Goal: Complete application form

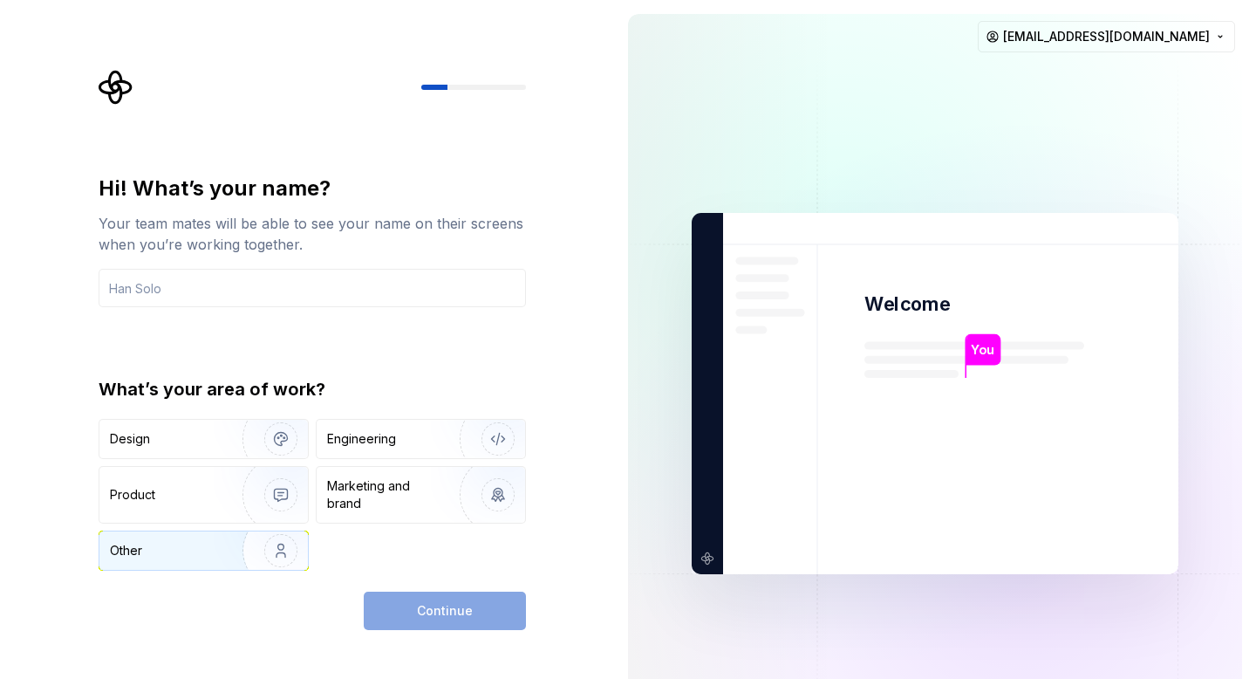
click at [213, 562] on div "Other" at bounding box center [203, 550] width 209 height 38
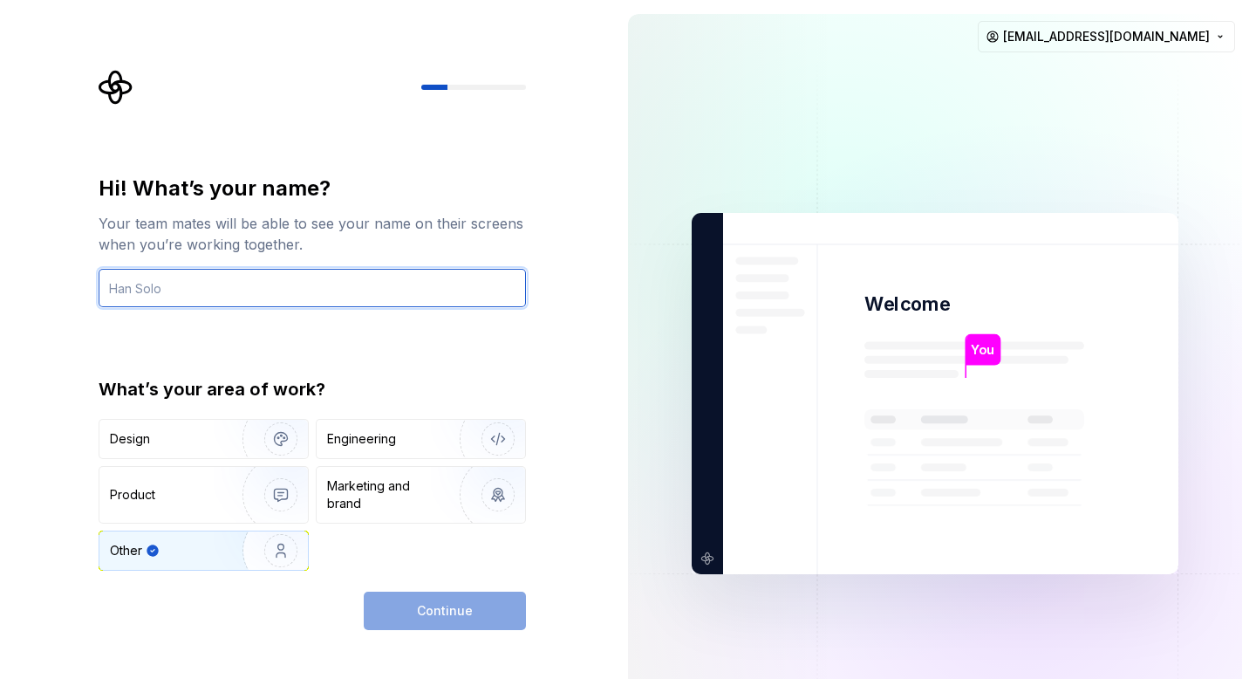
click at [261, 288] on input "text" at bounding box center [312, 288] width 427 height 38
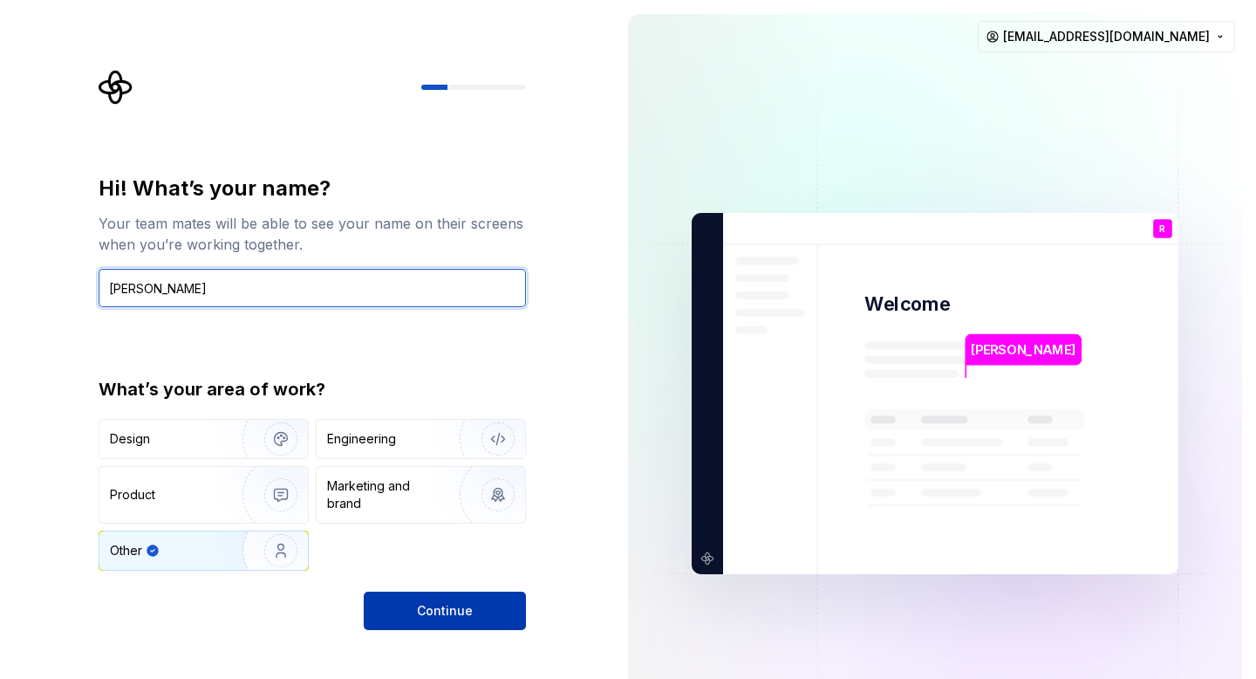
type input "Ravish"
click at [433, 597] on button "Continue" at bounding box center [445, 611] width 162 height 38
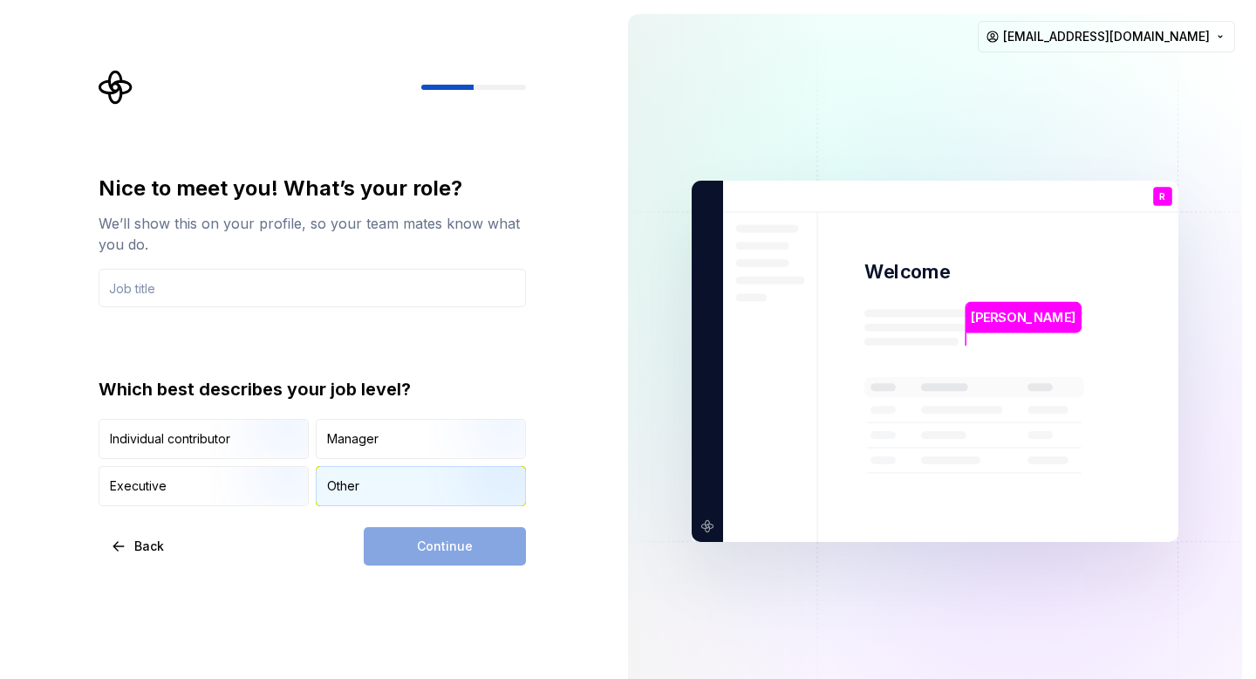
click at [347, 483] on div "Other" at bounding box center [343, 485] width 32 height 17
click at [433, 547] on div "Continue" at bounding box center [445, 546] width 162 height 38
click at [345, 433] on div "Manager" at bounding box center [352, 438] width 51 height 17
click at [374, 494] on div "Other" at bounding box center [421, 486] width 209 height 38
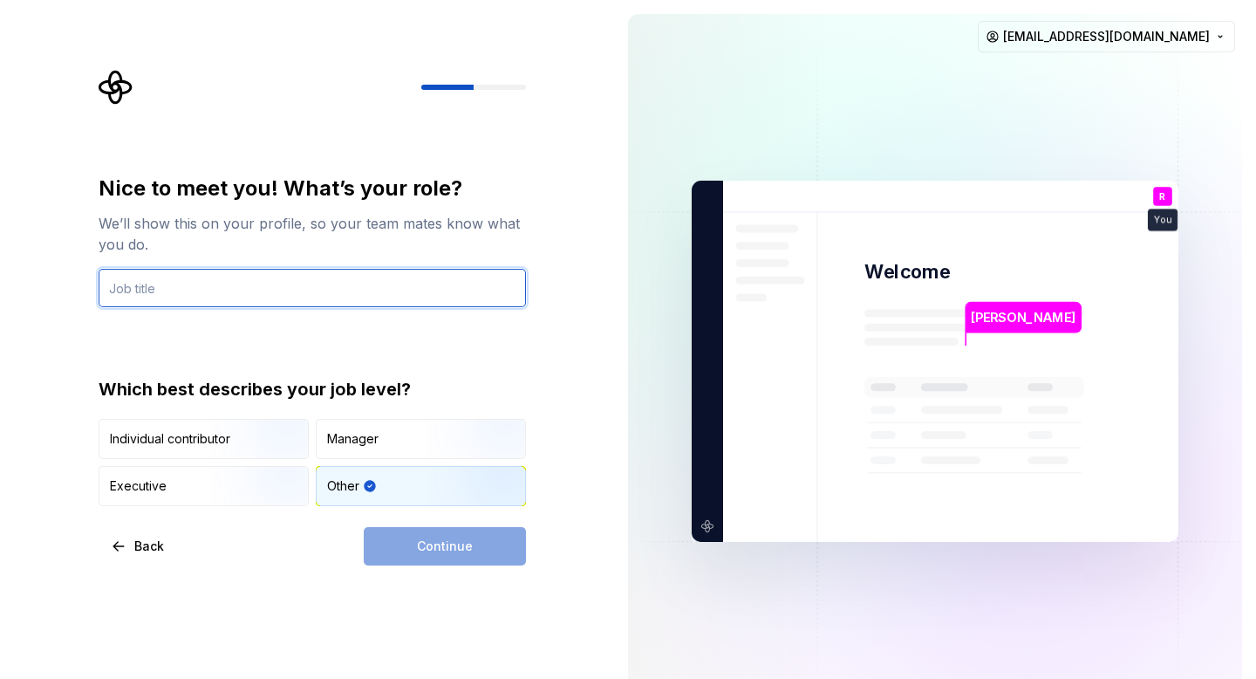
click at [238, 278] on input "text" at bounding box center [312, 288] width 427 height 38
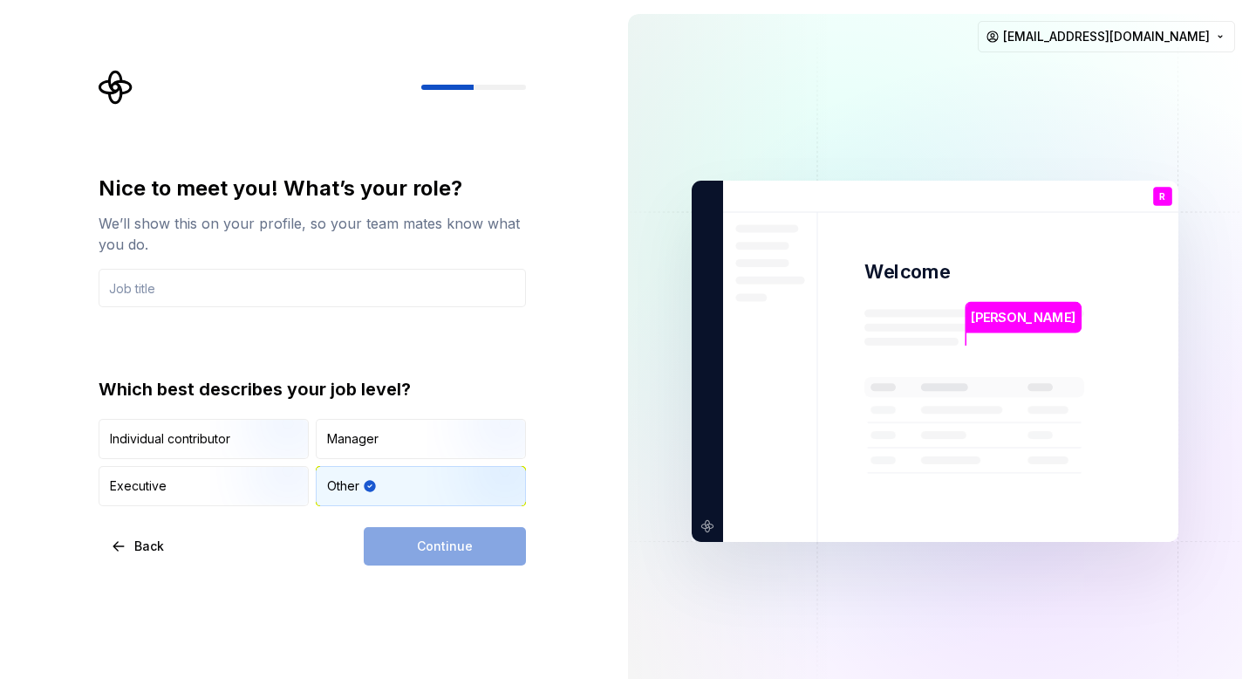
click at [385, 469] on div "Other" at bounding box center [421, 486] width 209 height 38
click at [385, 453] on div "Manager" at bounding box center [421, 439] width 209 height 38
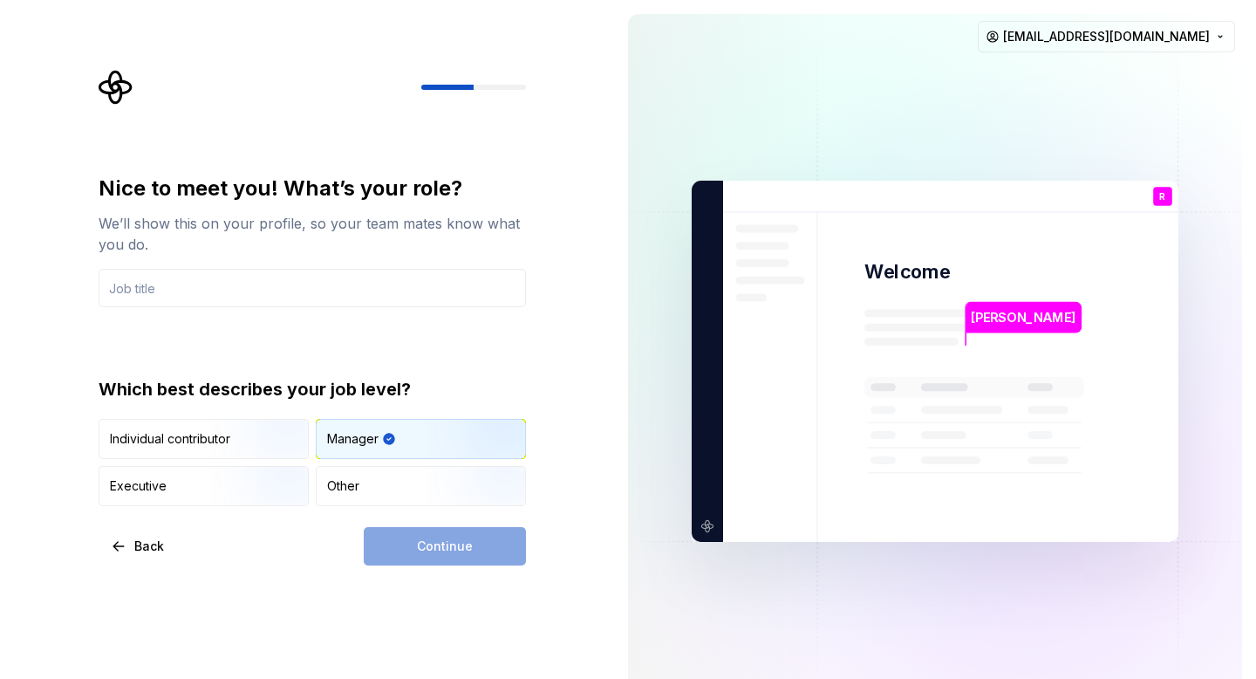
click at [439, 541] on div "Continue" at bounding box center [445, 546] width 162 height 38
click at [383, 506] on div "Nice to meet you! What’s your role? We’ll show this on your profile, so your te…" at bounding box center [312, 369] width 427 height 391
click at [382, 490] on div "Other" at bounding box center [421, 486] width 209 height 38
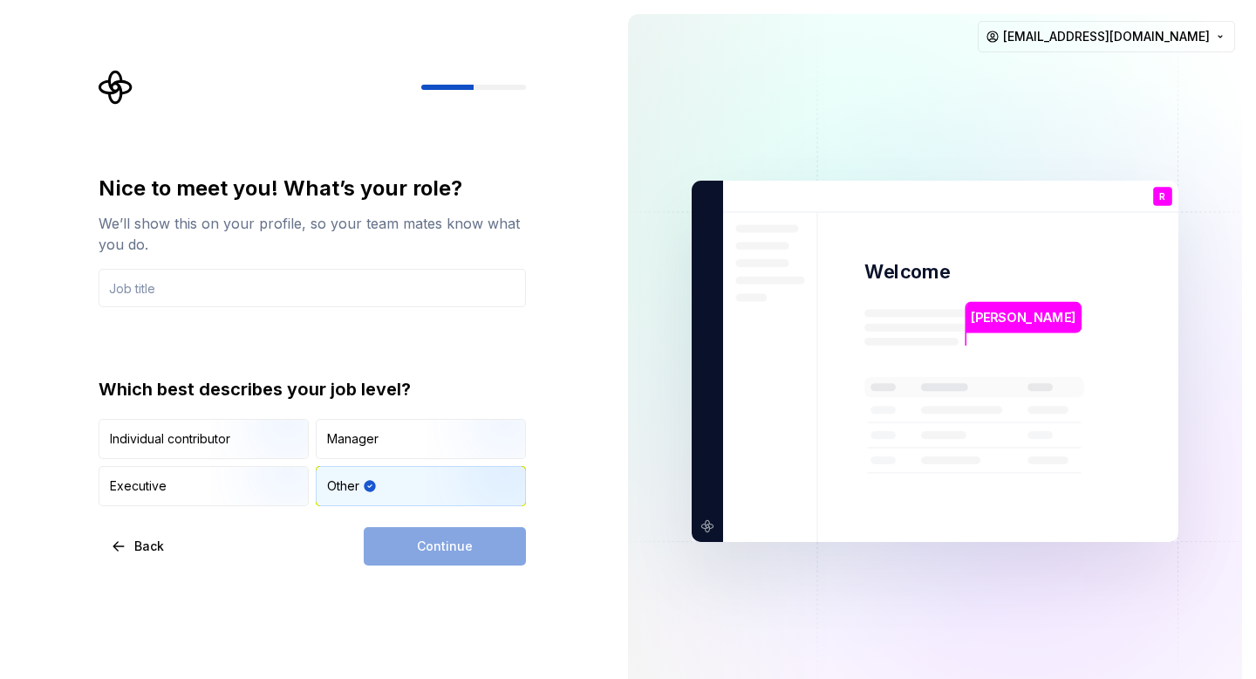
click at [311, 307] on div "Nice to meet you! What’s your role? We’ll show this on your profile, so your te…" at bounding box center [312, 340] width 427 height 332
click at [314, 297] on input "text" at bounding box center [312, 288] width 427 height 38
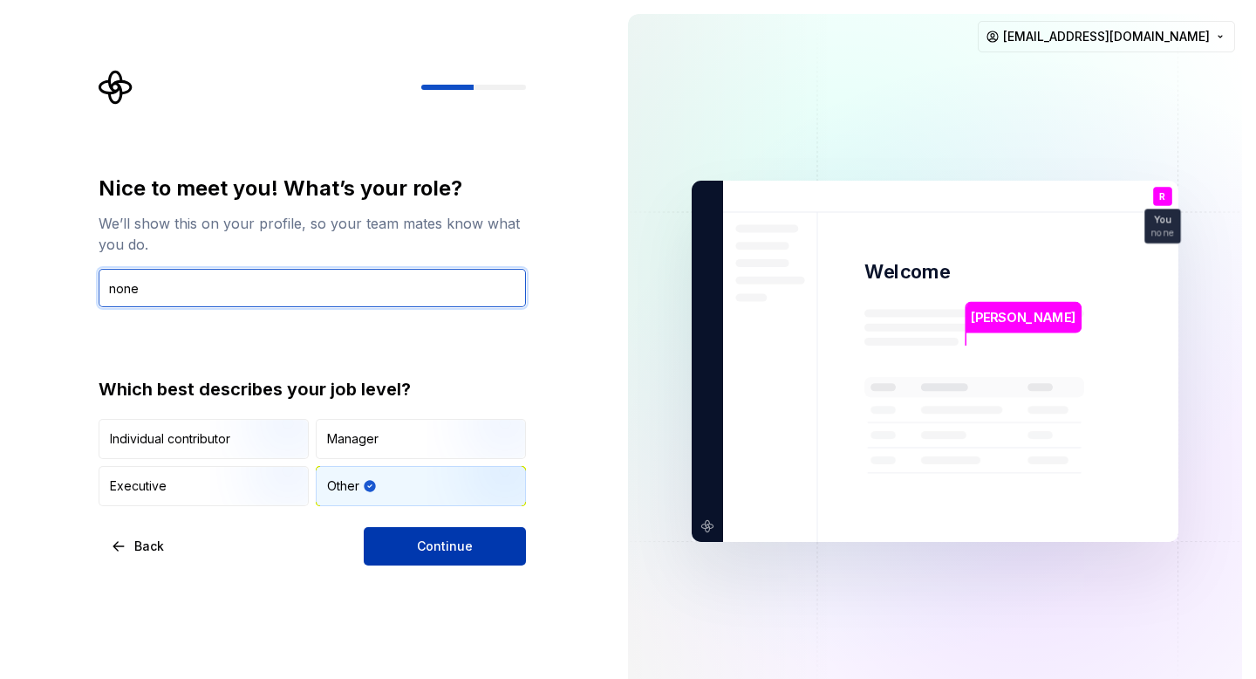
type input "none"
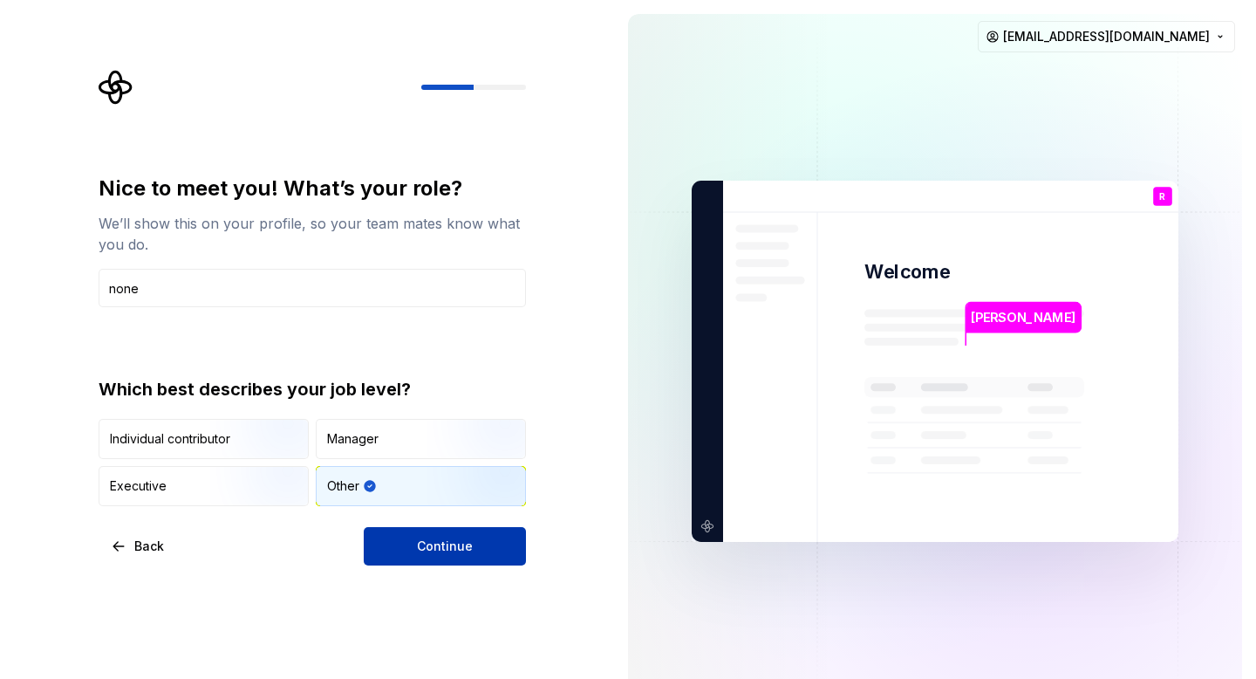
click at [461, 537] on span "Continue" at bounding box center [445, 545] width 56 height 17
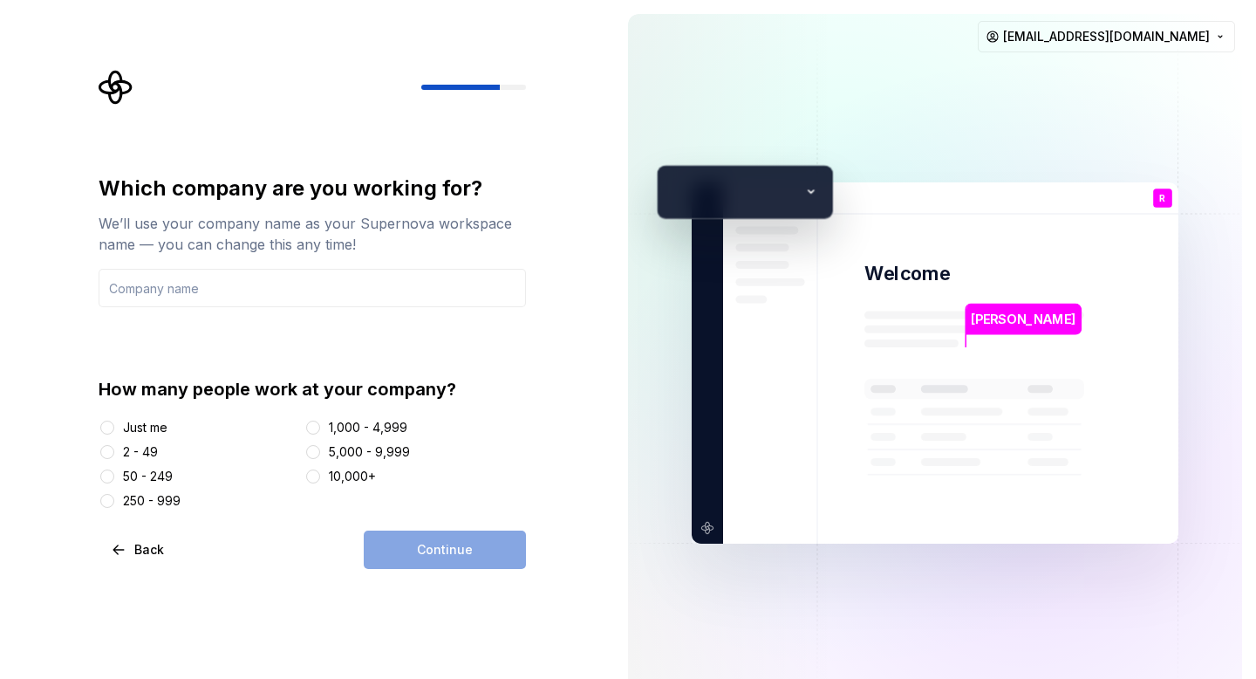
click at [135, 421] on div "Just me" at bounding box center [145, 427] width 44 height 17
click at [114, 421] on button "Just me" at bounding box center [107, 428] width 14 height 14
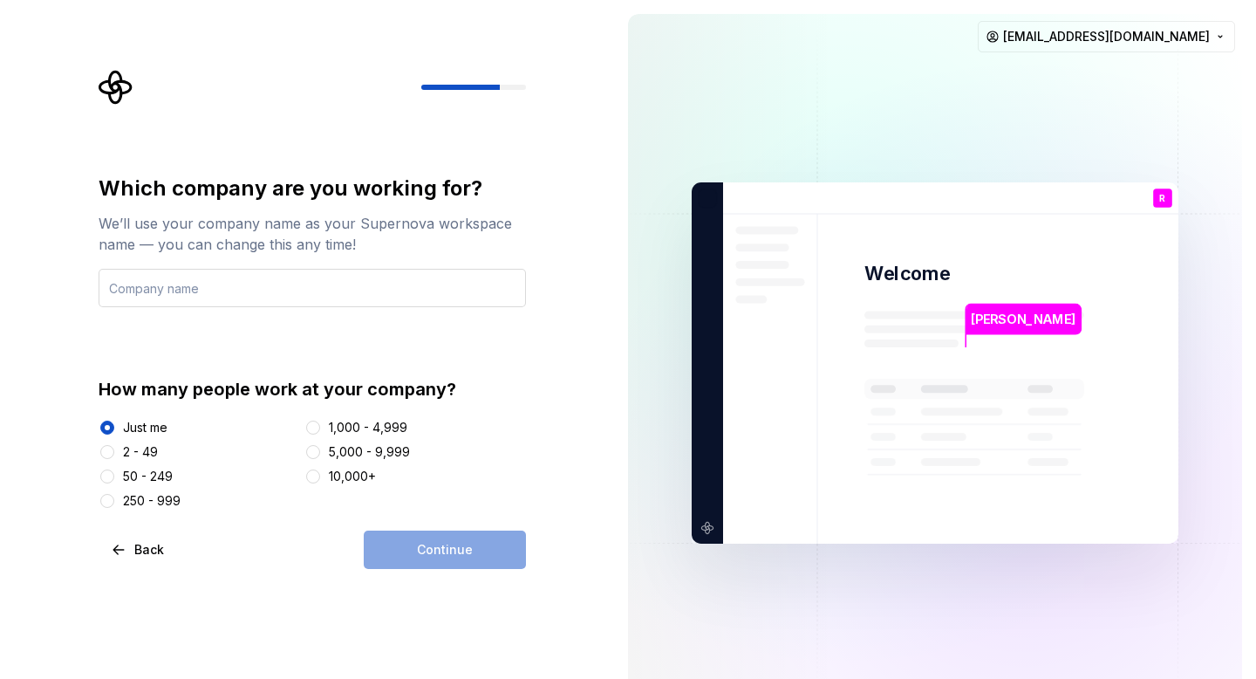
click at [194, 289] on input "text" at bounding box center [312, 288] width 427 height 38
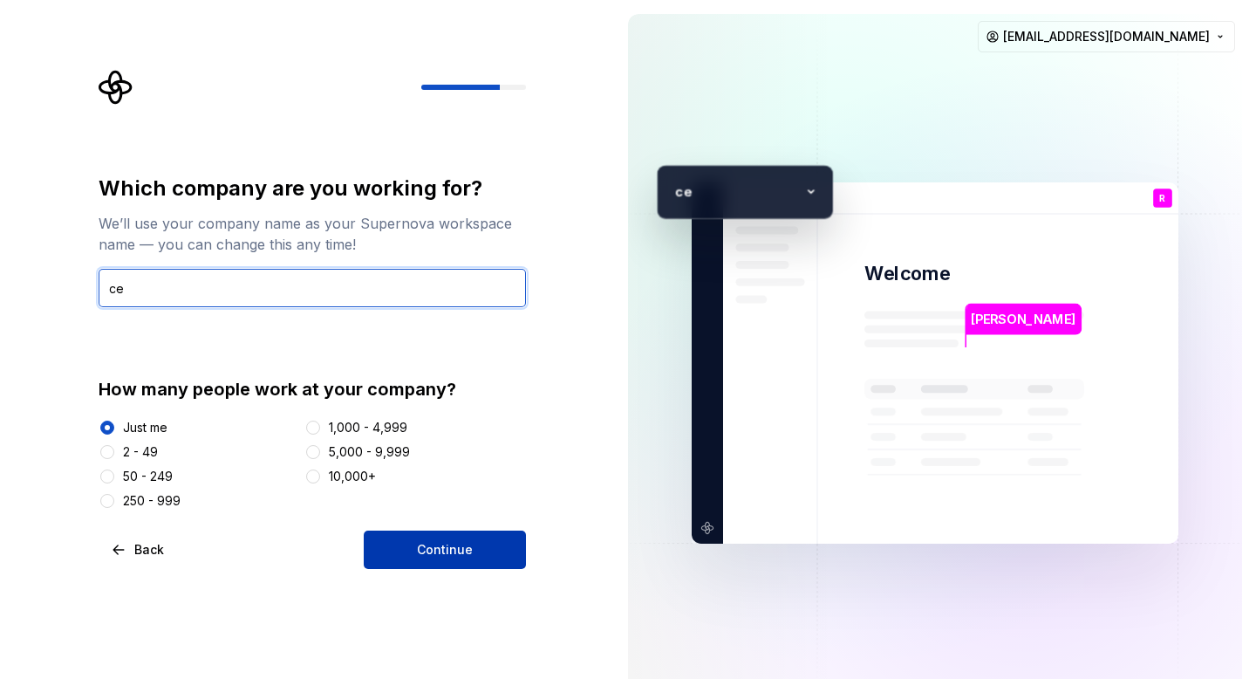
type input "ce"
click at [417, 549] on button "Continue" at bounding box center [445, 549] width 162 height 38
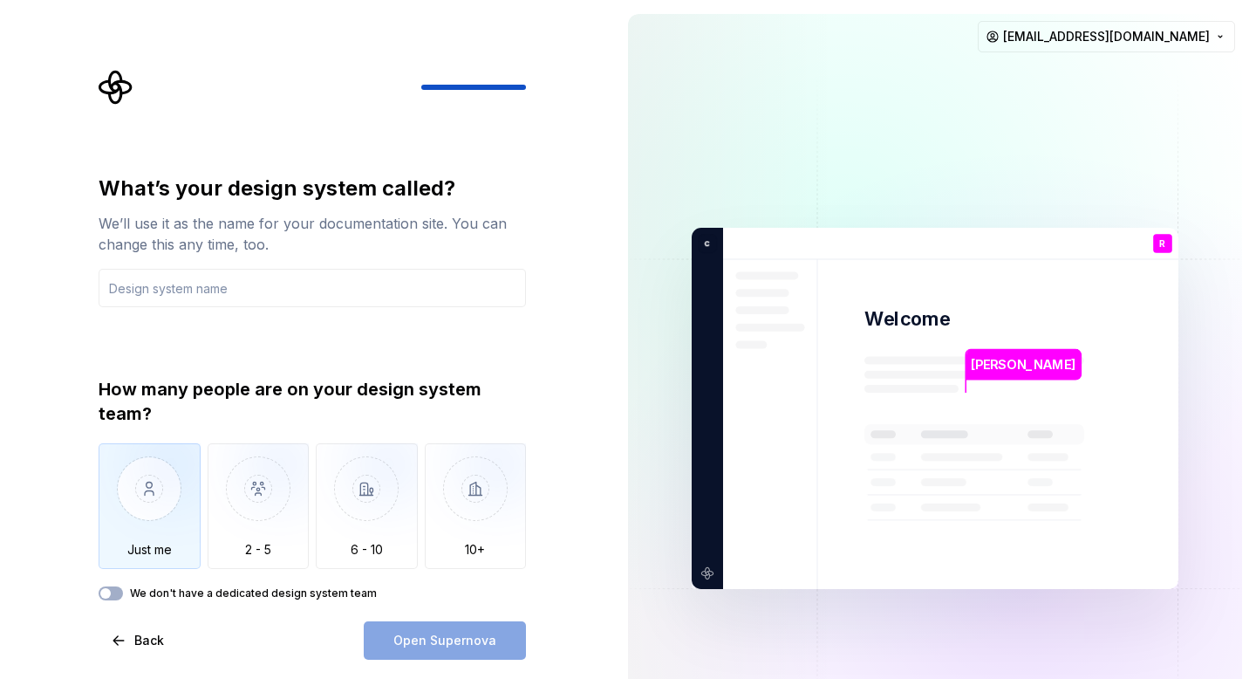
click at [179, 509] on img "button" at bounding box center [150, 501] width 102 height 117
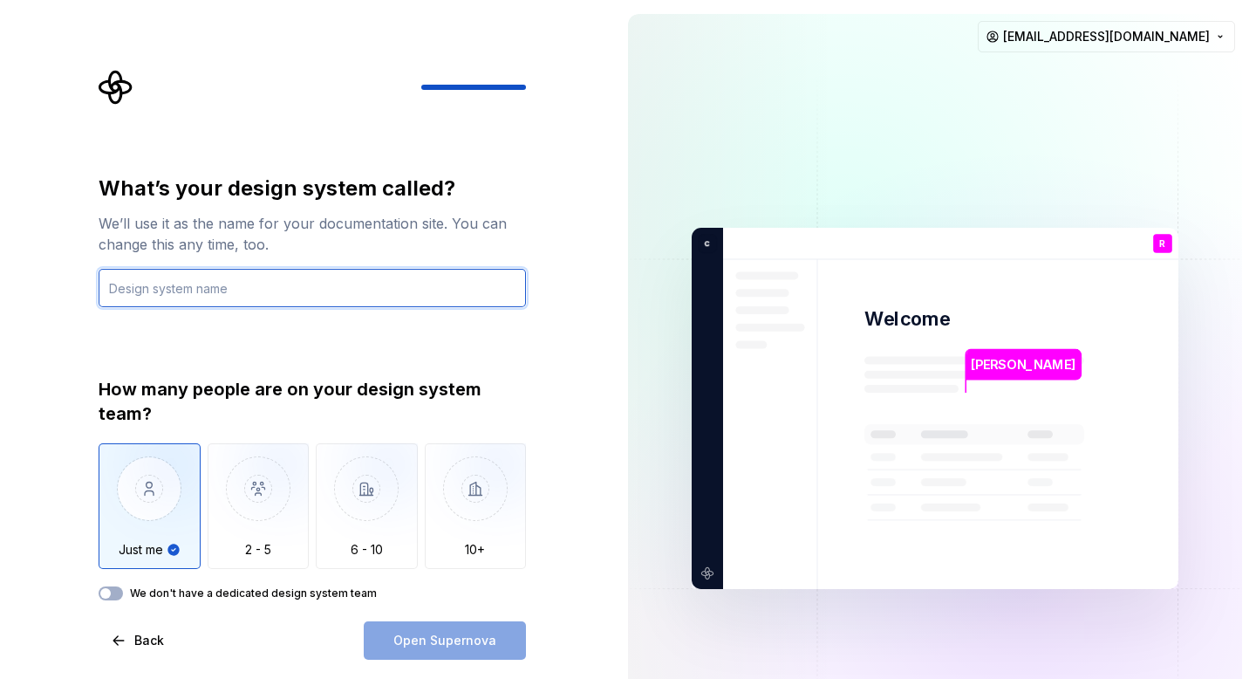
click at [298, 280] on input "text" at bounding box center [312, 288] width 427 height 38
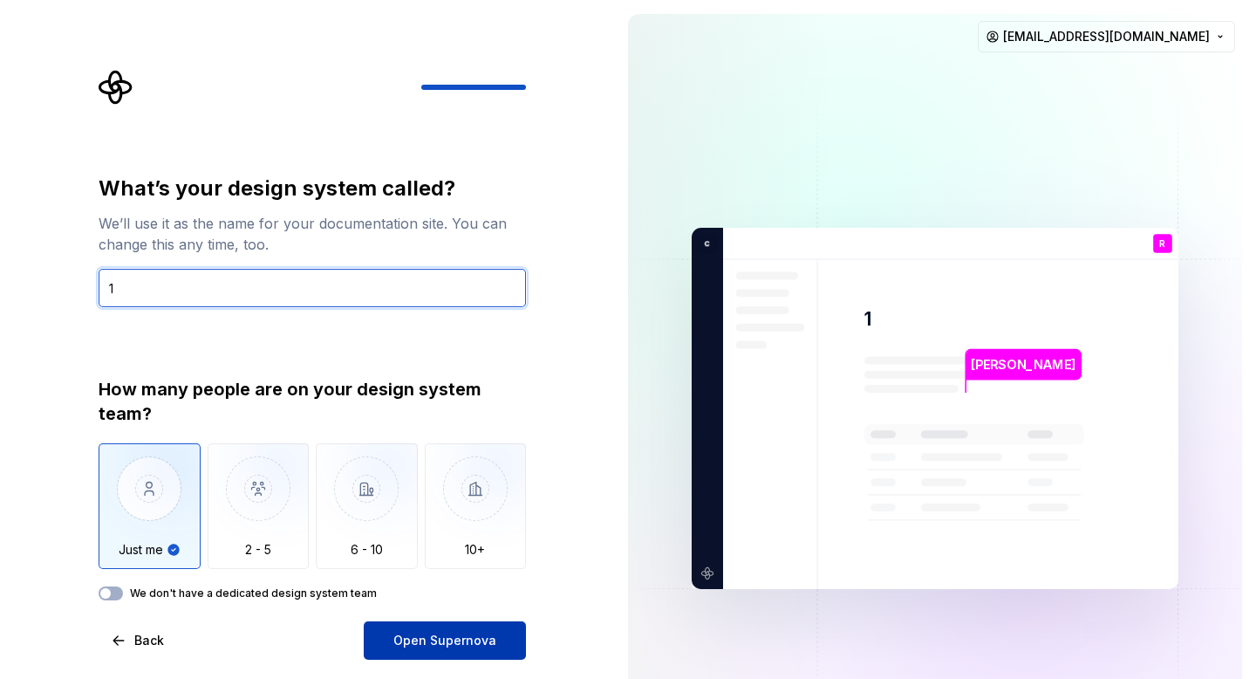
type input "1"
click at [474, 640] on span "Open Supernova" at bounding box center [444, 640] width 103 height 17
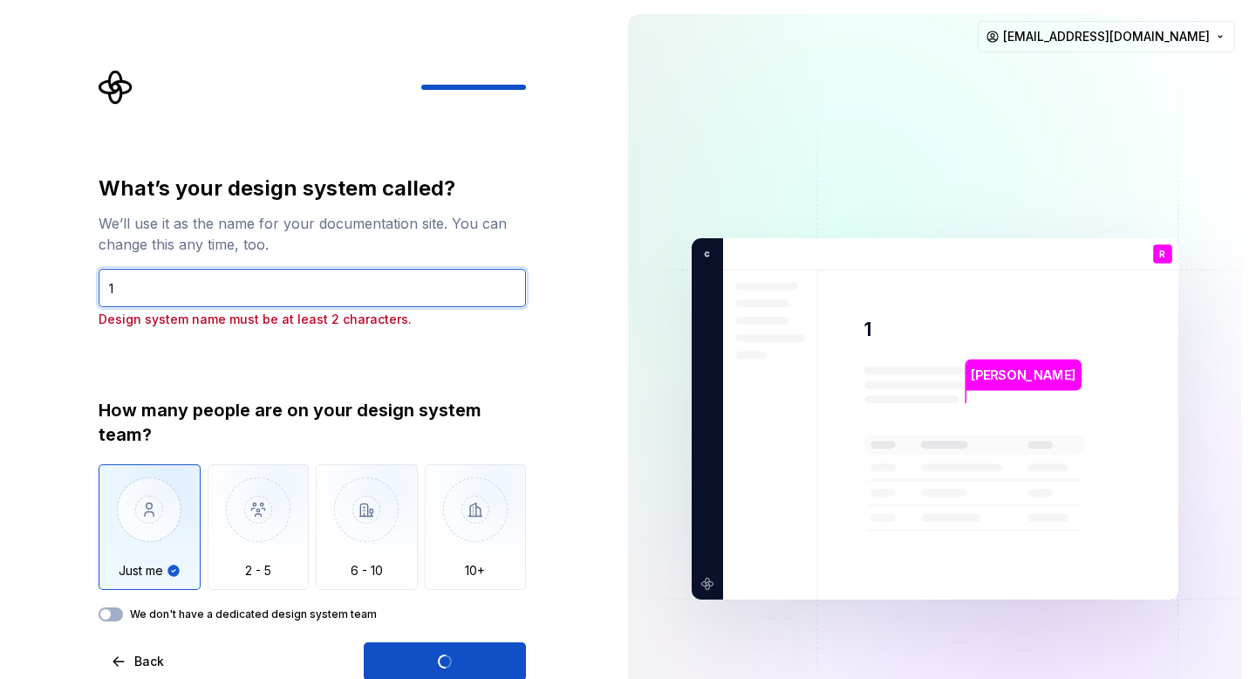
click at [278, 297] on input "1" at bounding box center [312, 288] width 427 height 38
type input "123"
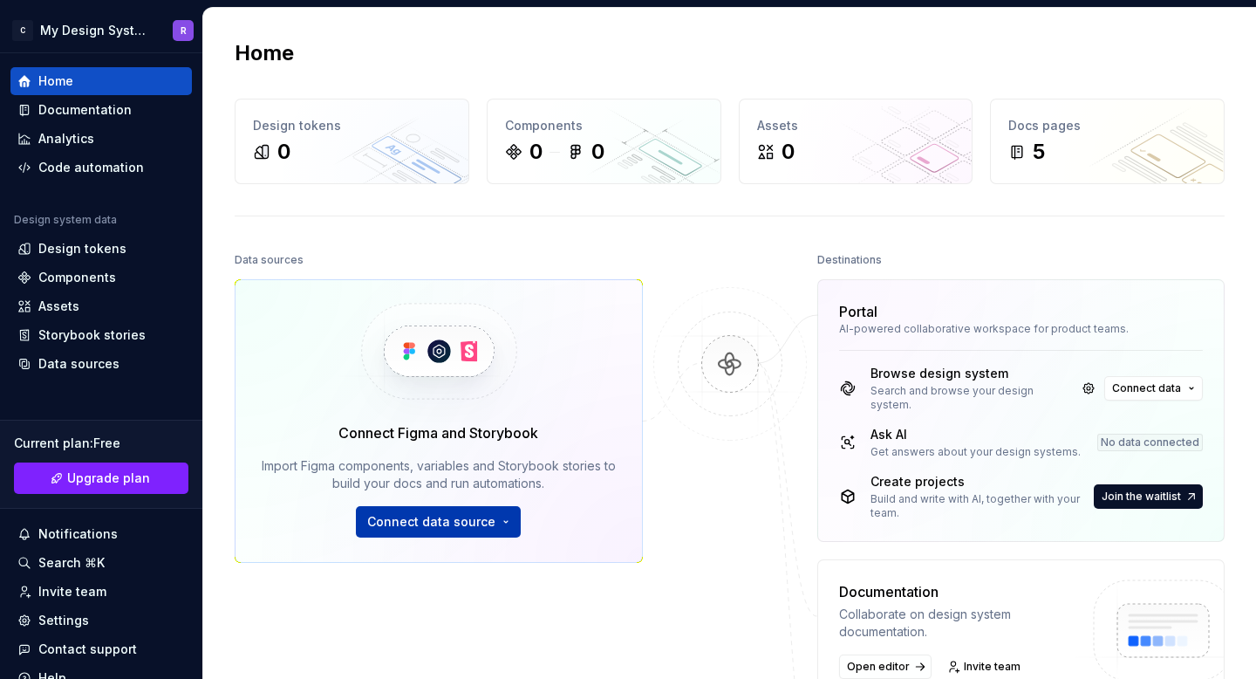
click at [460, 522] on span "Connect data source" at bounding box center [431, 521] width 128 height 17
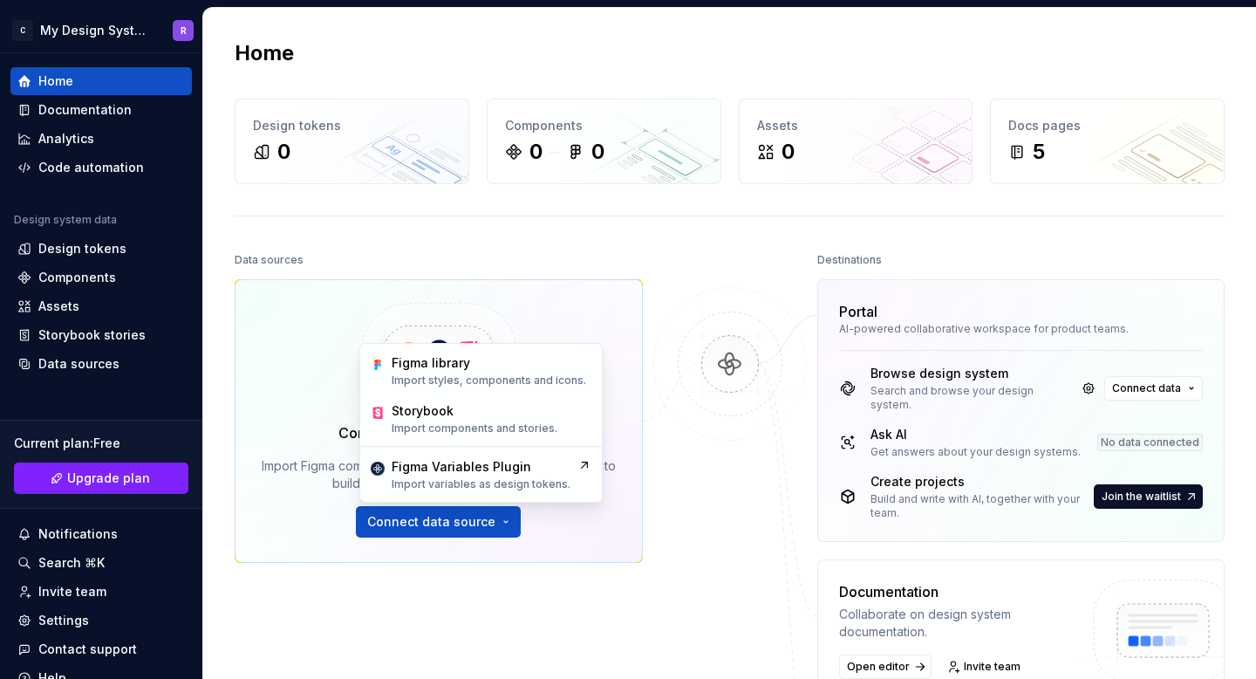
click at [522, 572] on div "Data sources Connect Figma and Storybook Import Figma components, variables and…" at bounding box center [439, 451] width 408 height 407
